Goal: Task Accomplishment & Management: Use online tool/utility

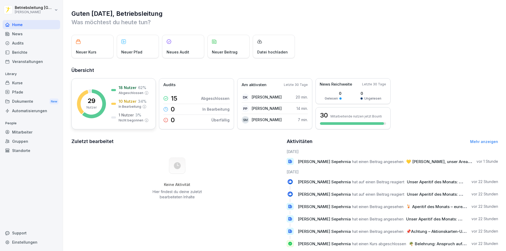
click at [91, 102] on p "29" at bounding box center [91, 101] width 8 height 6
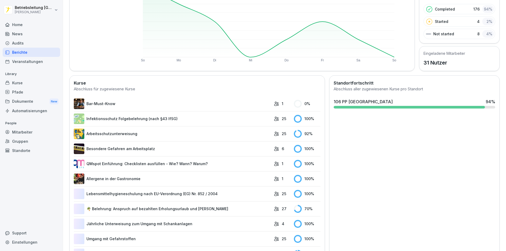
scroll to position [116, 0]
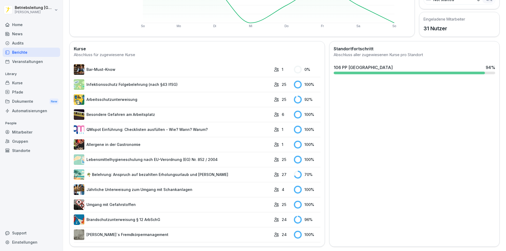
click at [107, 216] on link "Brandschutzunterweisung § 12 ArbSchG" at bounding box center [172, 219] width 197 height 11
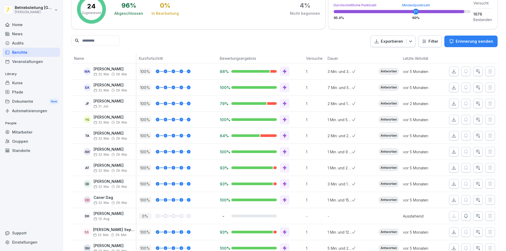
scroll to position [158, 0]
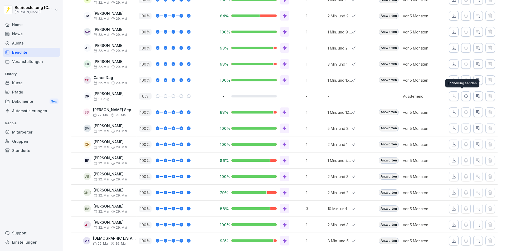
click at [463, 96] on icon "button" at bounding box center [465, 96] width 5 height 5
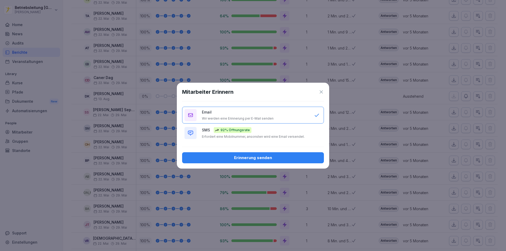
click at [244, 155] on div "Erinnerung senden" at bounding box center [252, 158] width 133 height 6
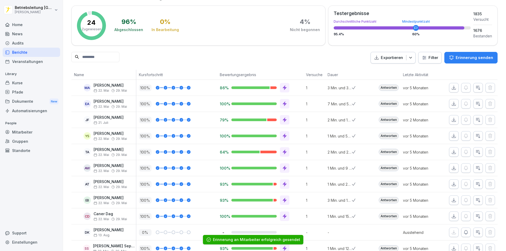
scroll to position [0, 0]
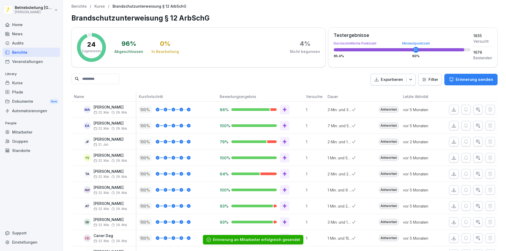
click at [18, 24] on div "Home" at bounding box center [31, 24] width 57 height 9
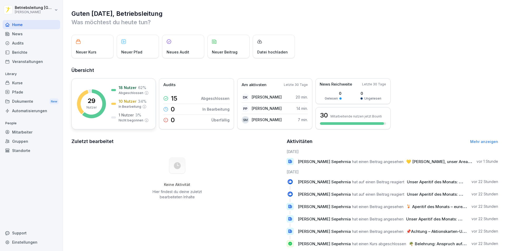
click at [90, 102] on p "29" at bounding box center [91, 101] width 8 height 6
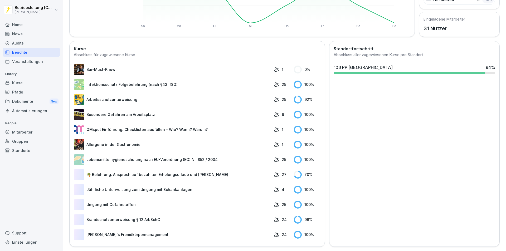
scroll to position [116, 0]
click at [122, 171] on link "🌴 Belehrung: Anspruch auf bezahlten Erholungsurlaub und [PERSON_NAME]" at bounding box center [172, 174] width 197 height 11
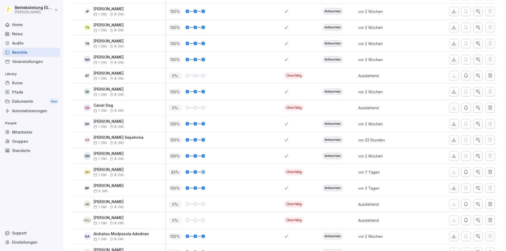
scroll to position [132, 0]
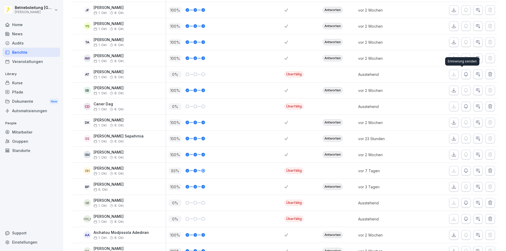
click at [463, 73] on icon "button" at bounding box center [465, 74] width 5 height 5
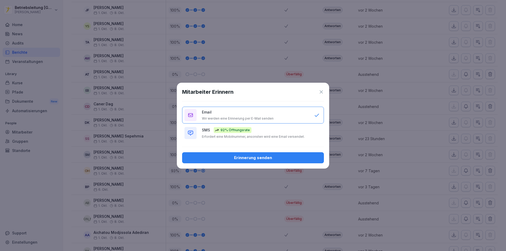
click at [244, 158] on div "Erinnerung senden" at bounding box center [252, 158] width 133 height 6
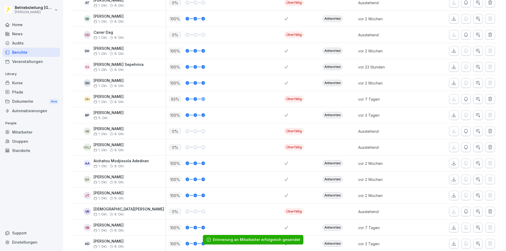
scroll to position [237, 0]
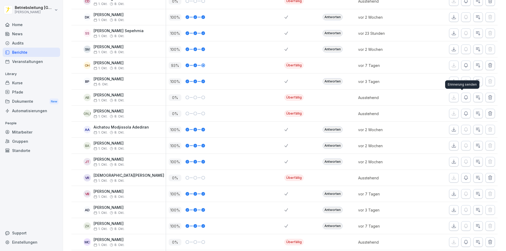
click at [463, 97] on icon "button" at bounding box center [465, 97] width 5 height 5
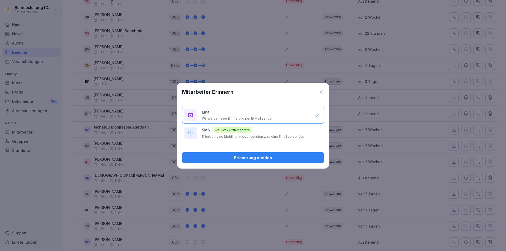
click at [257, 157] on div "Erinnerung senden" at bounding box center [252, 158] width 133 height 6
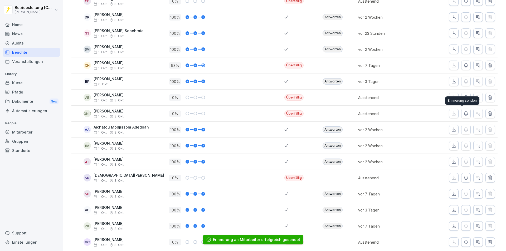
click at [463, 114] on icon "button" at bounding box center [465, 113] width 5 height 5
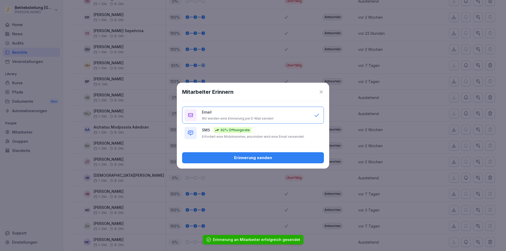
click at [247, 157] on div "Erinnerung senden" at bounding box center [252, 158] width 133 height 6
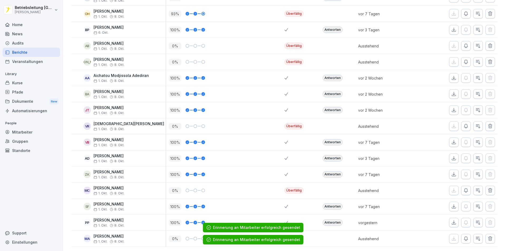
scroll to position [297, 0]
click at [463, 124] on icon "button" at bounding box center [465, 126] width 5 height 5
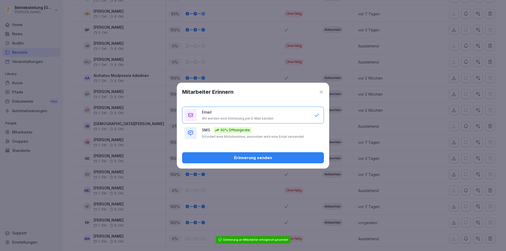
click at [260, 158] on div "Erinnerung senden" at bounding box center [252, 158] width 133 height 6
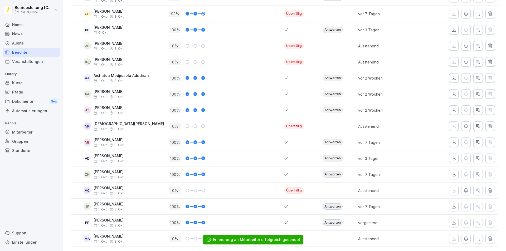
click at [463, 188] on icon "button" at bounding box center [465, 190] width 5 height 5
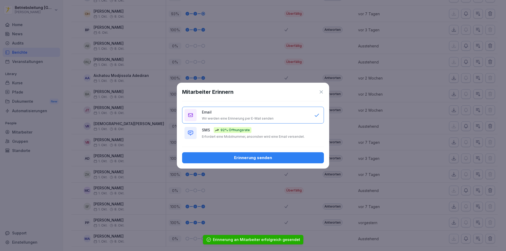
click at [241, 158] on div "Erinnerung senden" at bounding box center [252, 158] width 133 height 6
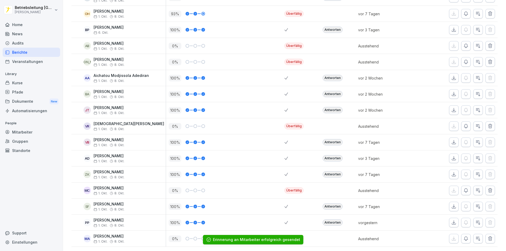
click at [464, 237] on icon "button" at bounding box center [466, 239] width 4 height 4
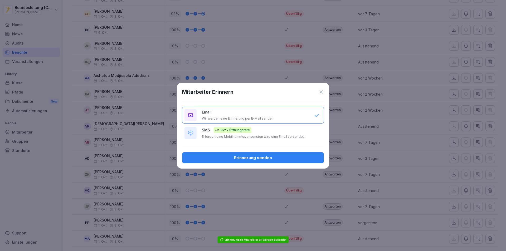
click at [236, 156] on div "Erinnerung senden" at bounding box center [252, 158] width 133 height 6
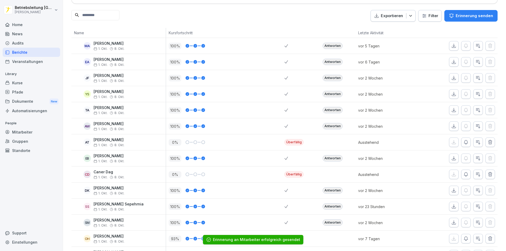
scroll to position [0, 0]
